Goal: Check status: Check status

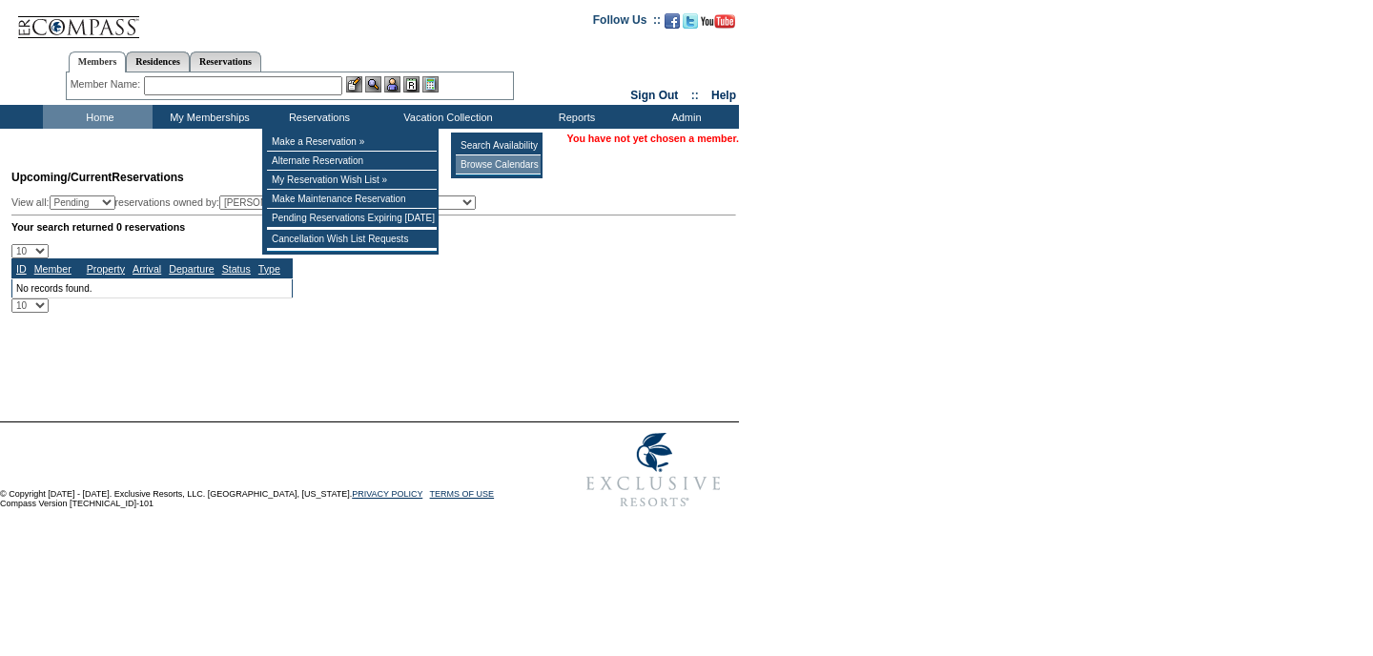
click at [480, 169] on td "Browse Calendars" at bounding box center [498, 164] width 85 height 19
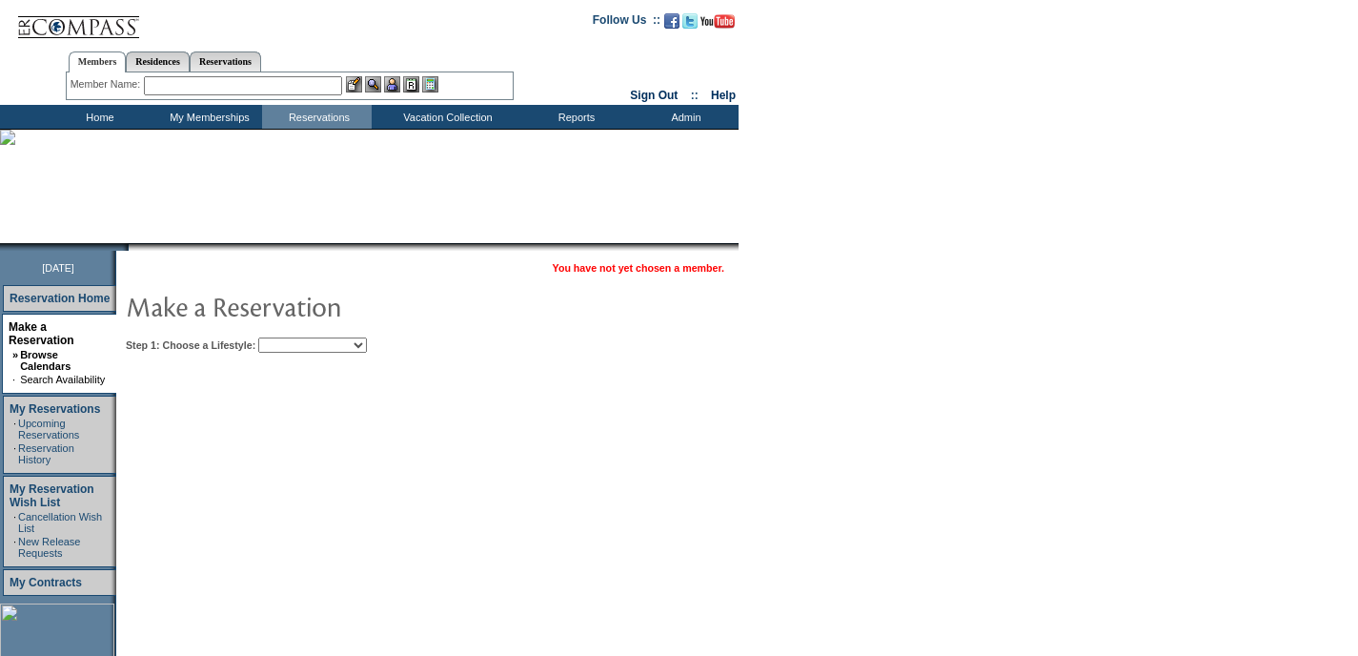
click at [353, 359] on td "You have not yet chosen a member. Step 1: Choose a Lifestyle: Beach Leisure Met…" at bounding box center [485, 599] width 739 height 696
click at [353, 351] on select "Beach Leisure Metropolitan Mountain OIAL for Adventure OIAL for Couples OIAL fo…" at bounding box center [312, 344] width 109 height 15
select select "Beach"
click at [291, 337] on select "Beach Leisure Metropolitan Mountain OIAL for Adventure OIAL for Couples OIAL fo…" at bounding box center [312, 344] width 109 height 15
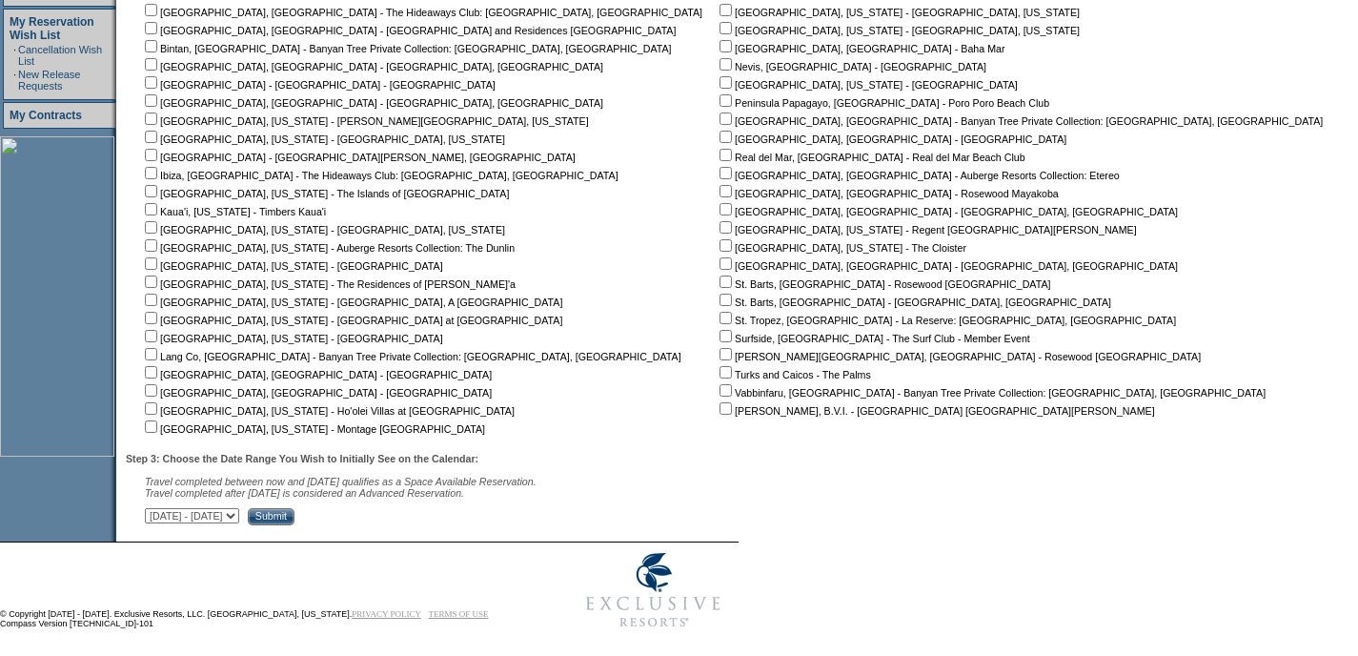
scroll to position [482, 0]
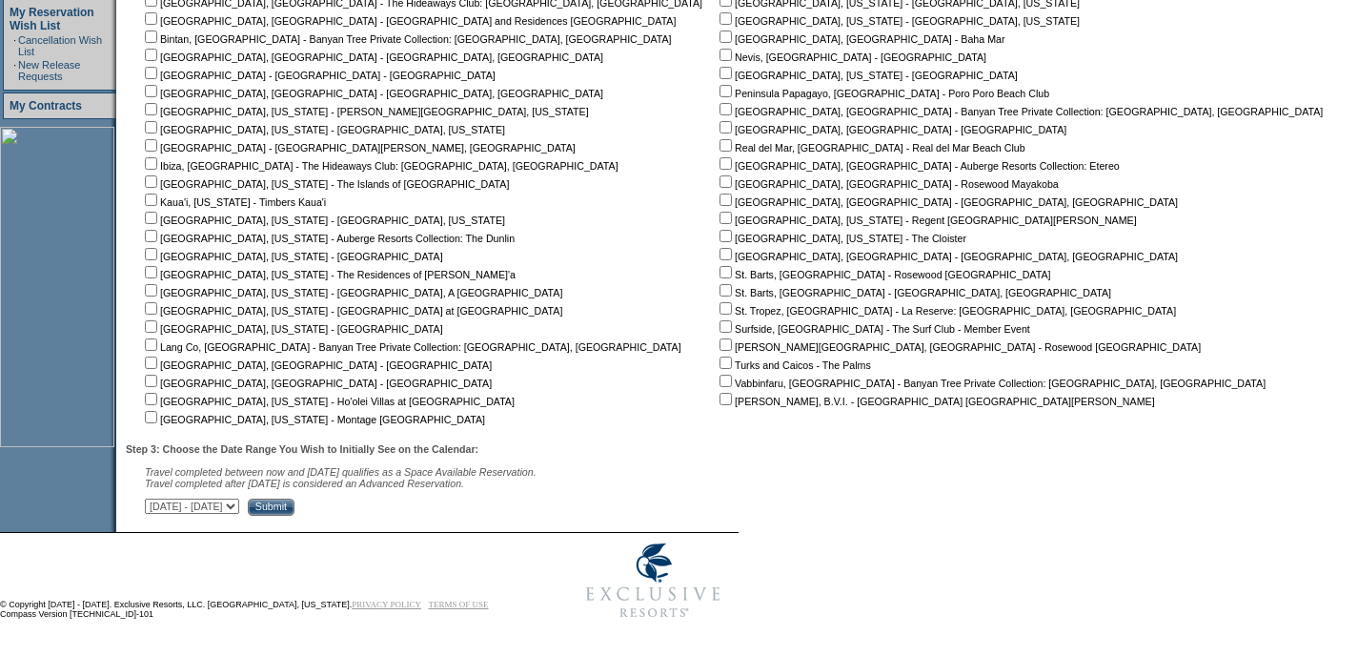
click at [157, 359] on input "checkbox" at bounding box center [151, 363] width 12 height 12
checkbox input "true"
click at [157, 375] on input "checkbox" at bounding box center [151, 381] width 12 height 12
checkbox input "true"
click at [157, 398] on input "checkbox" at bounding box center [151, 399] width 12 height 12
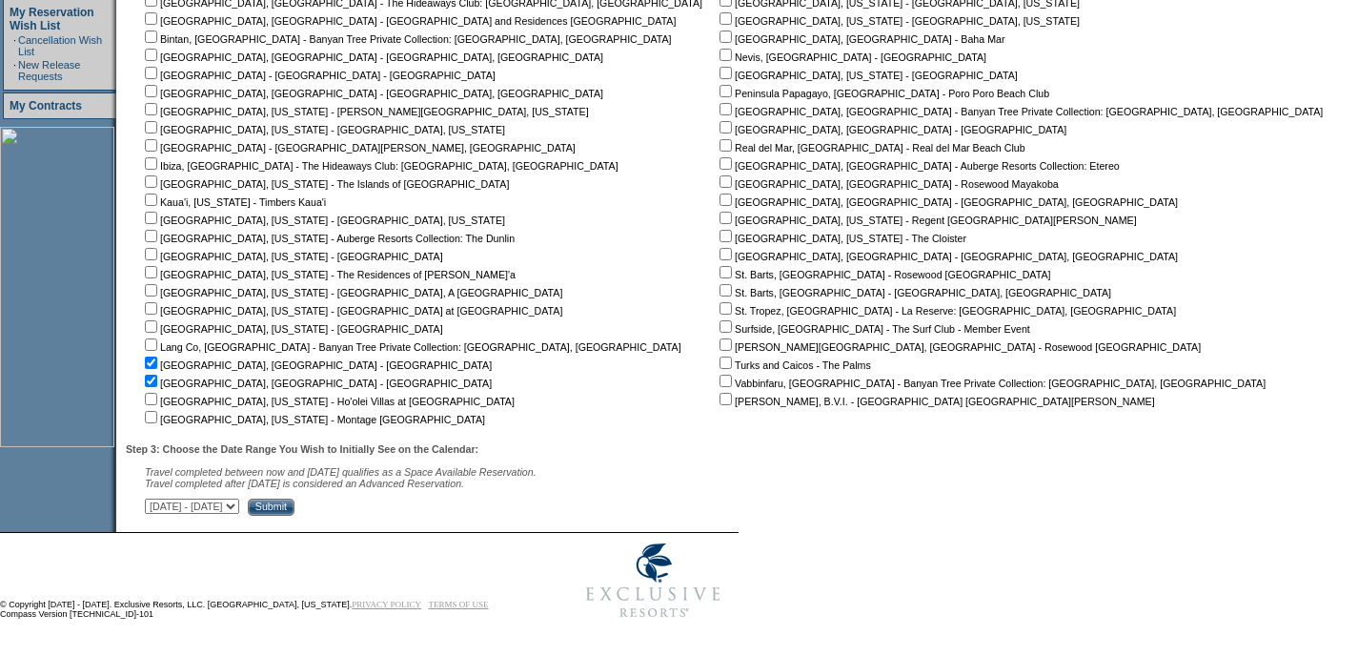
checkbox input "true"
click at [157, 411] on input "checkbox" at bounding box center [151, 417] width 12 height 12
checkbox input "true"
drag, startPoint x: 164, startPoint y: 252, endPoint x: 162, endPoint y: 263, distance: 11.6
click at [157, 252] on input "checkbox" at bounding box center [151, 254] width 12 height 12
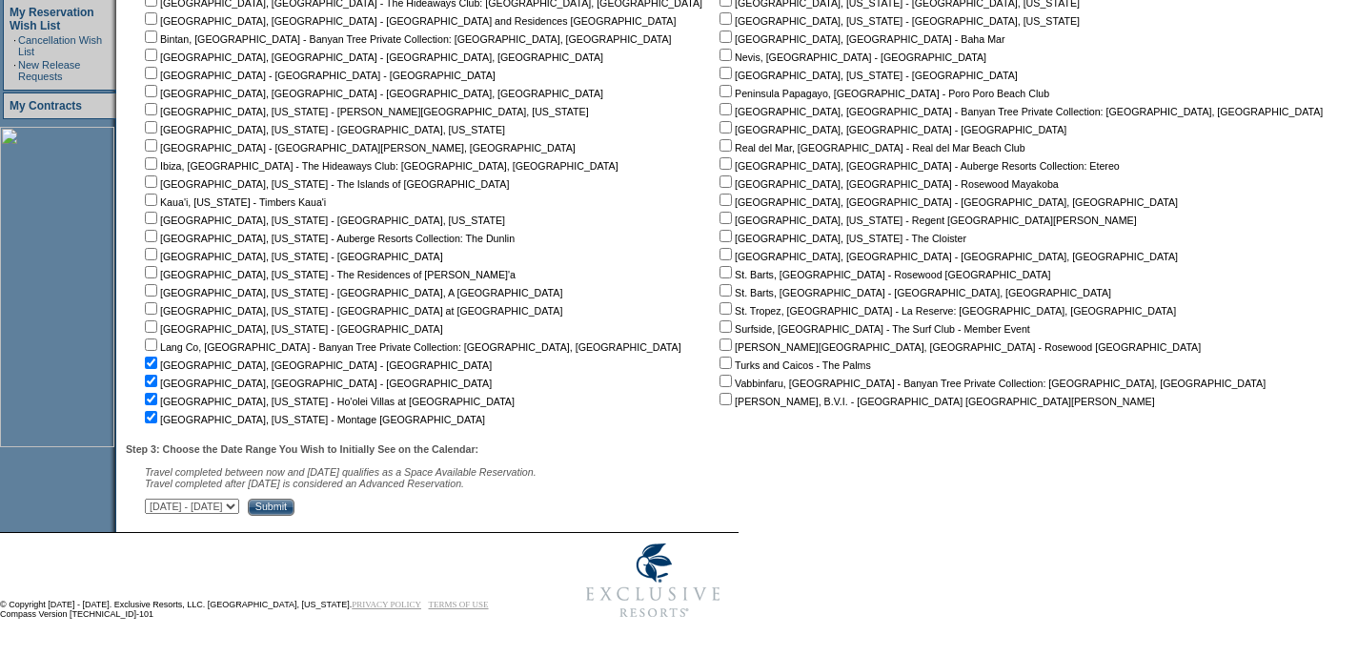
checkbox input "true"
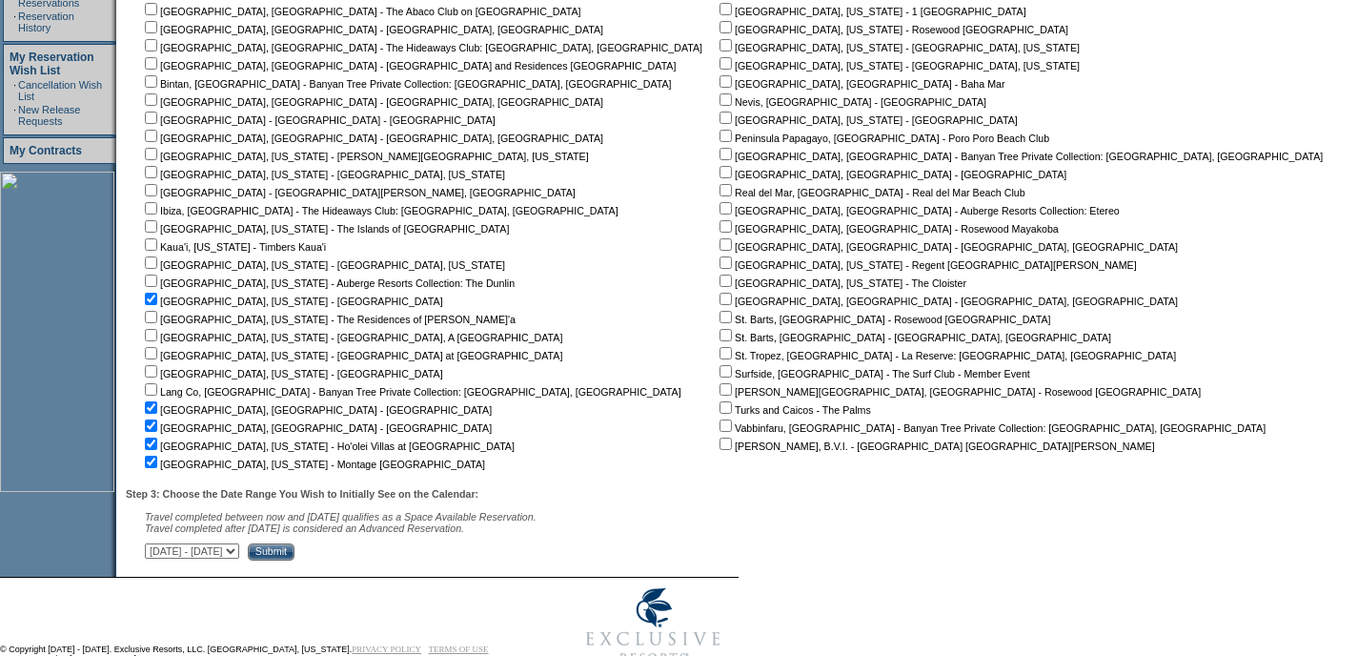
scroll to position [345, 0]
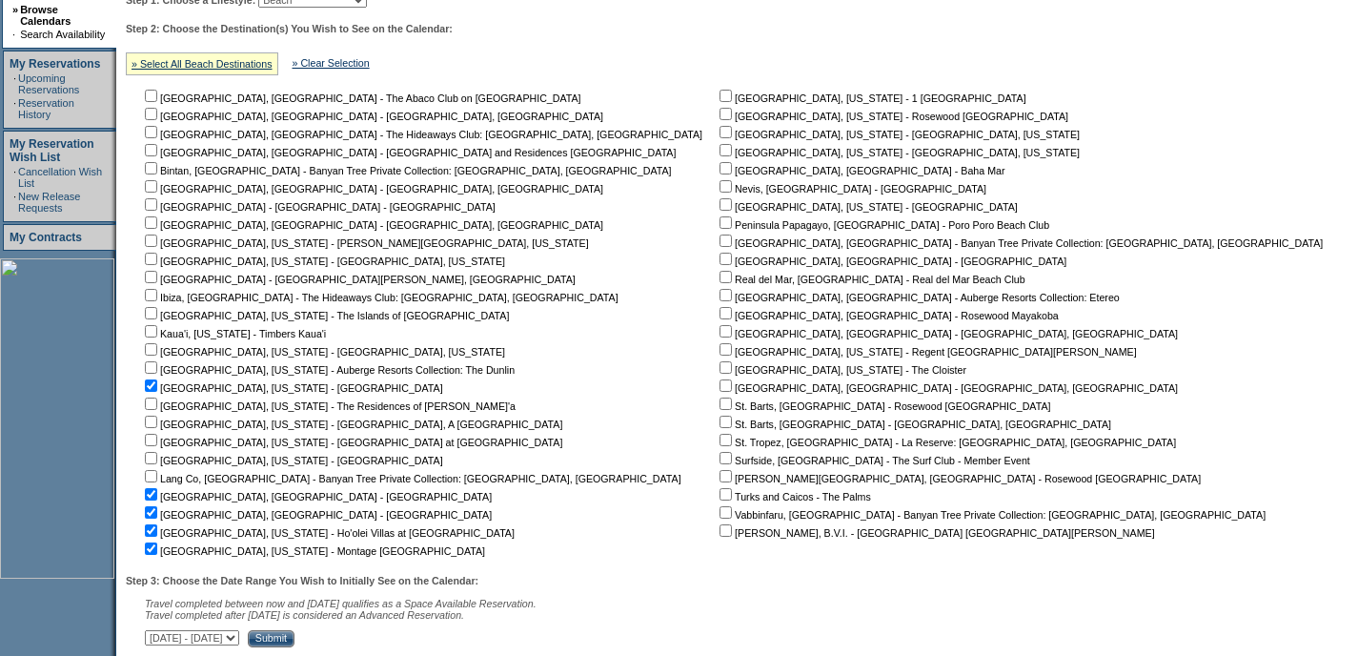
click at [720, 279] on input "checkbox" at bounding box center [726, 277] width 12 height 12
checkbox input "true"
click at [720, 294] on input "checkbox" at bounding box center [726, 295] width 12 height 12
checkbox input "false"
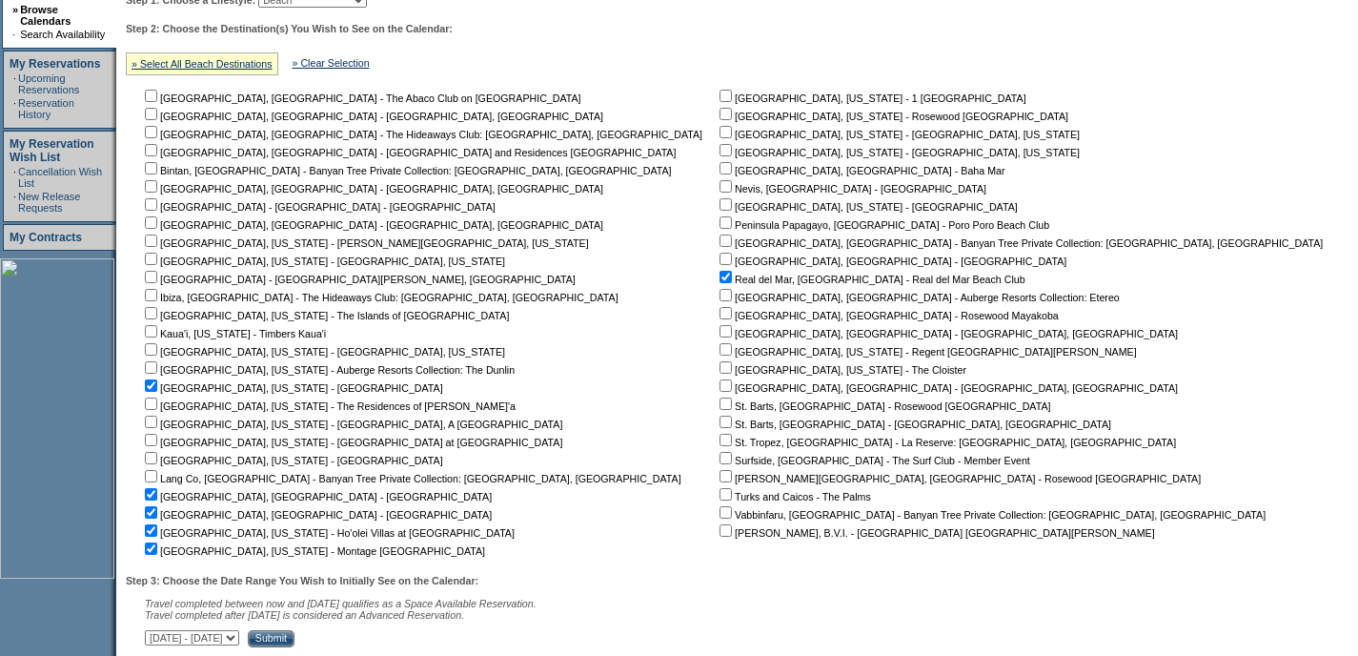
click at [720, 310] on input "checkbox" at bounding box center [726, 313] width 12 height 12
checkbox input "true"
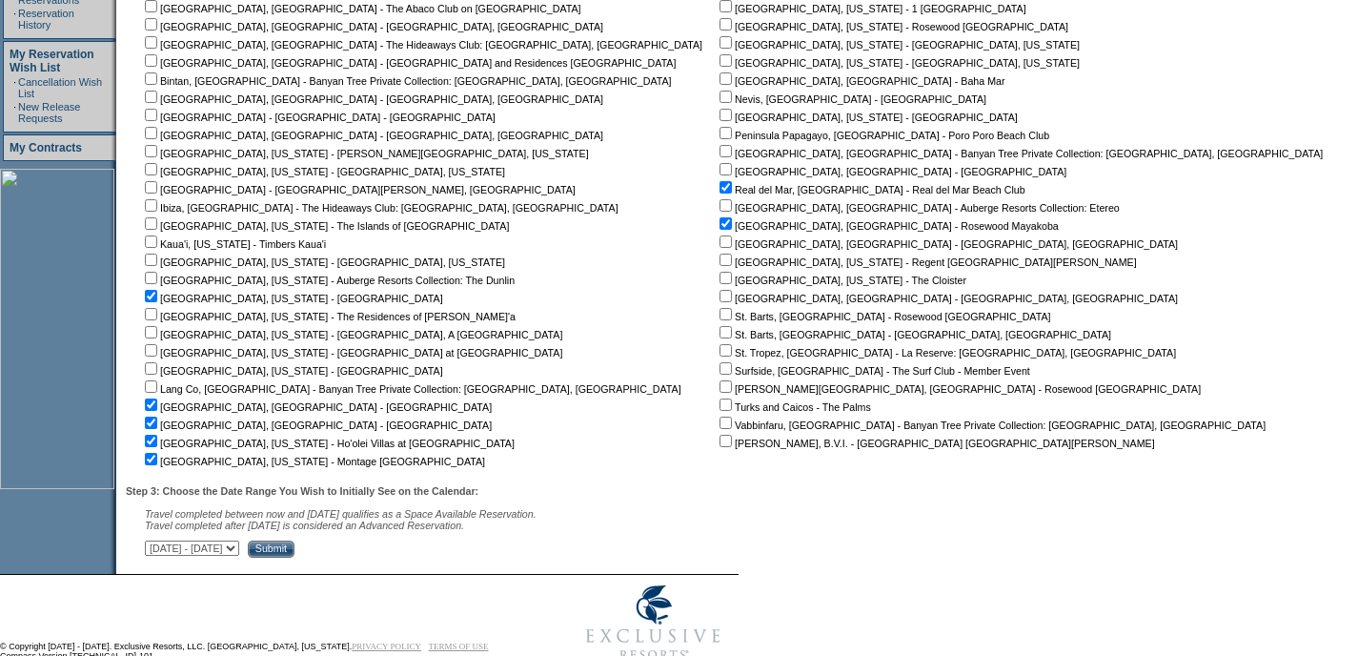
scroll to position [454, 0]
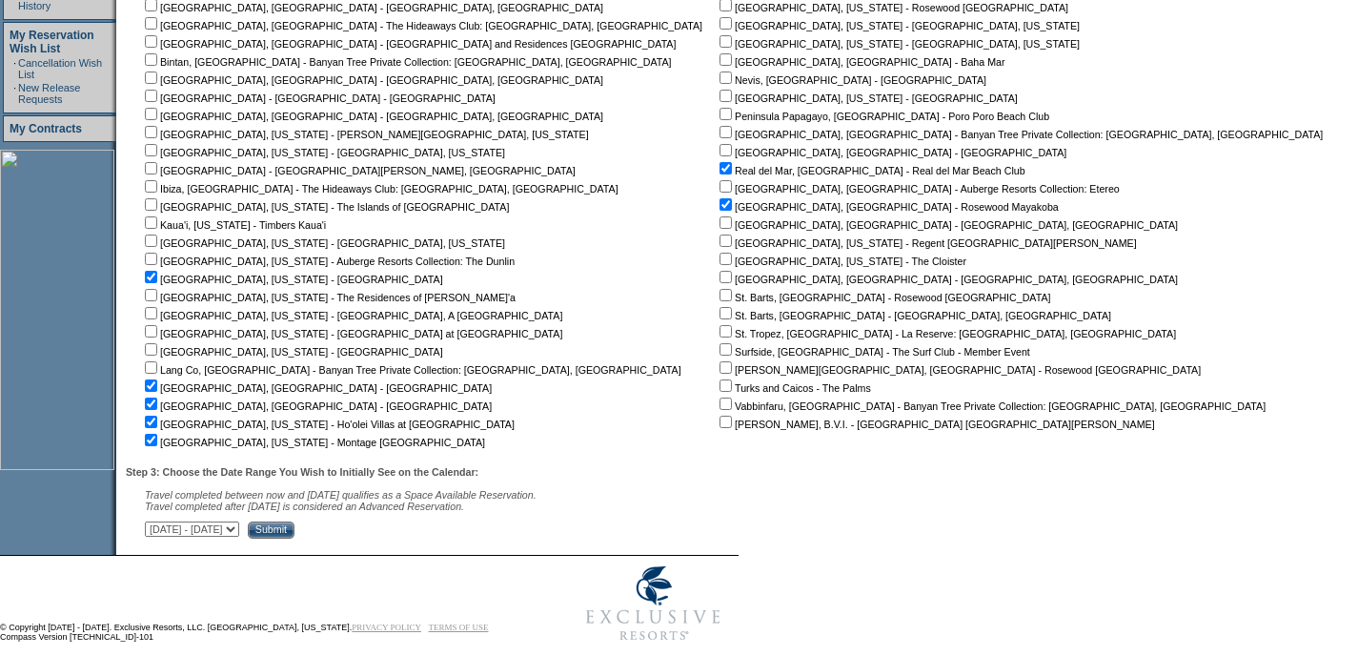
click at [239, 534] on select "[DATE] - [DATE] [DATE] - [DATE] [DATE] - [DATE] [DATE] - [DATE] [DATE] - [DATE]…" at bounding box center [192, 528] width 94 height 15
select select "[DATE]|[DATE]"
click at [155, 525] on select "[DATE] - [DATE] [DATE] - [DATE] [DATE] - [DATE] [DATE] - [DATE] [DATE] - [DATE]…" at bounding box center [192, 528] width 94 height 15
click at [295, 528] on input "Submit" at bounding box center [271, 529] width 47 height 17
